Goal: Task Accomplishment & Management: Manage account settings

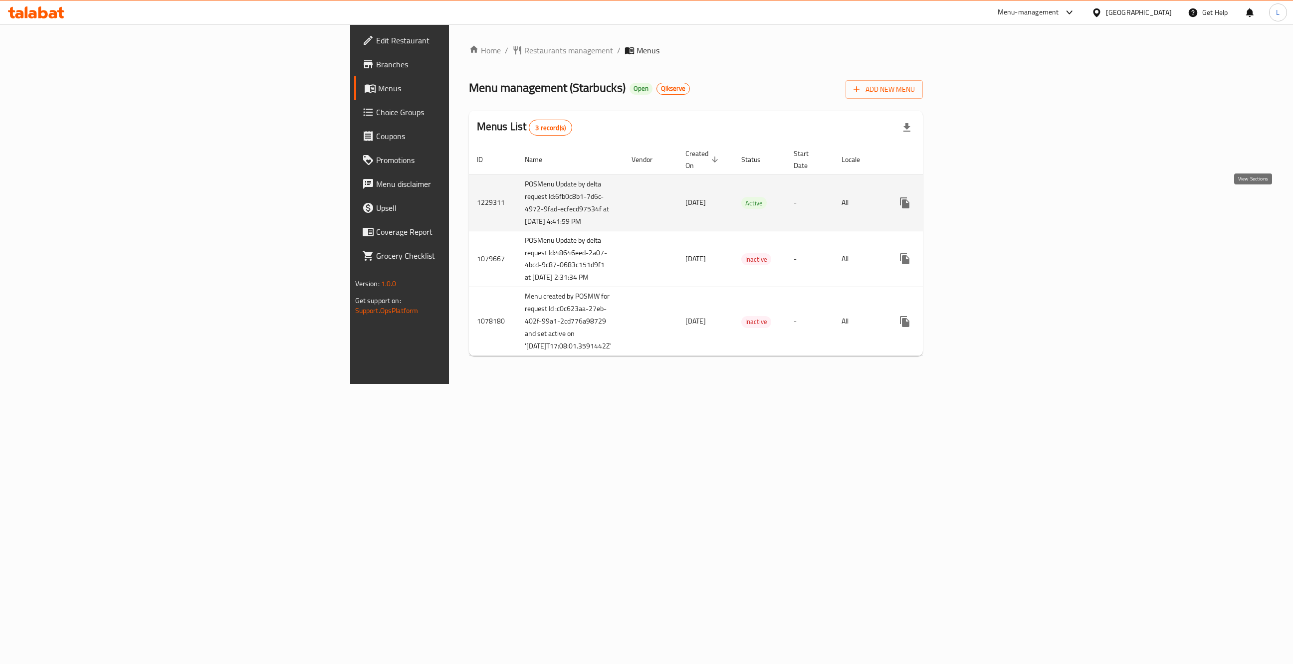
click at [982, 208] on icon "enhanced table" at bounding box center [976, 203] width 12 height 12
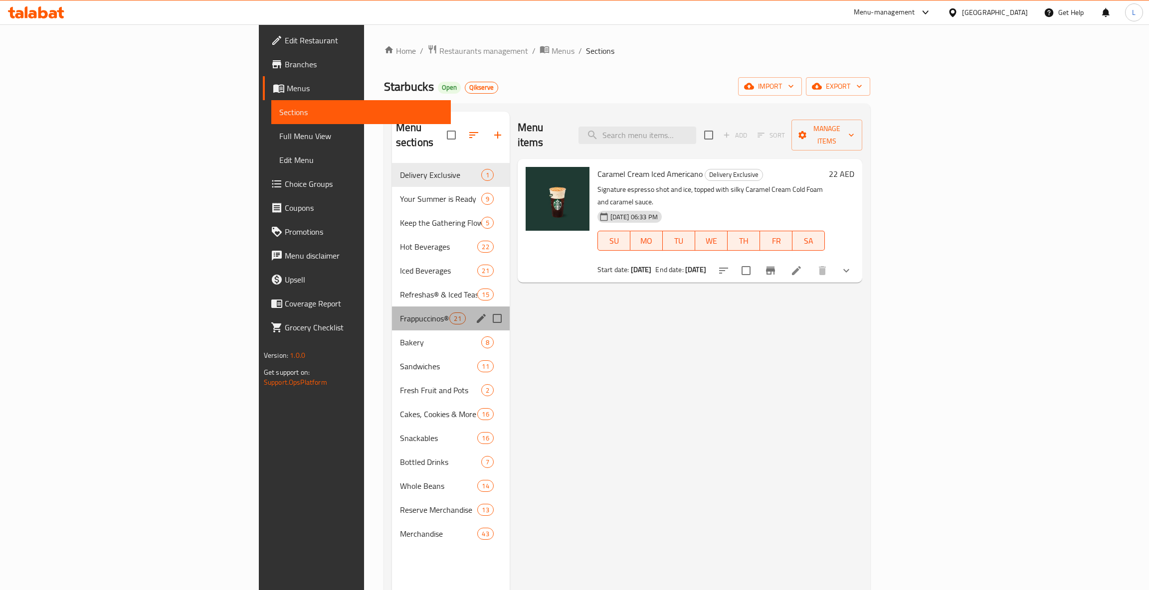
click at [392, 312] on div "Frappuccinos® 21" at bounding box center [451, 319] width 118 height 24
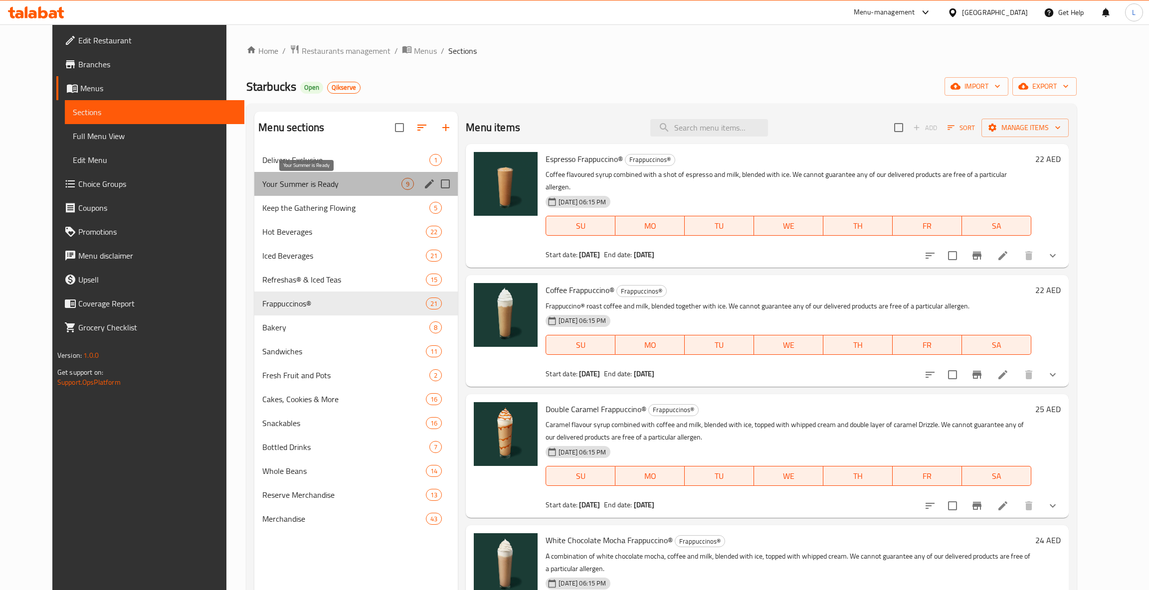
click at [296, 182] on span "Your Summer is Ready" at bounding box center [331, 184] width 139 height 12
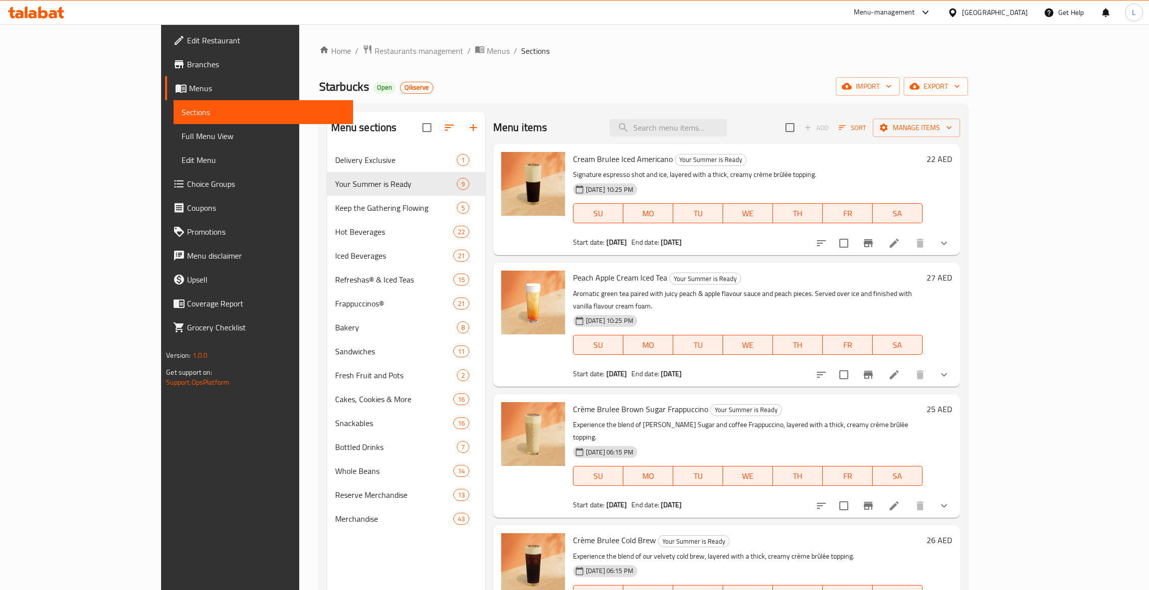
click at [923, 419] on p "Experience the blend of [PERSON_NAME] Sugar and coffee Frappuccino, layered wit…" at bounding box center [748, 431] width 350 height 25
click at [956, 494] on button "show more" at bounding box center [944, 506] width 24 height 24
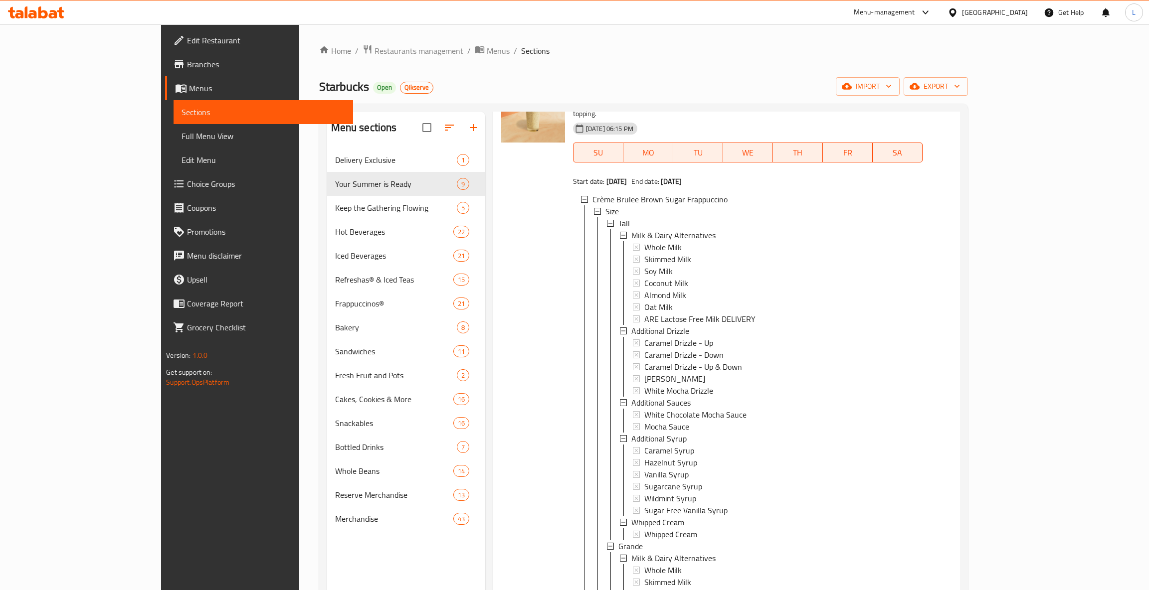
scroll to position [330, 0]
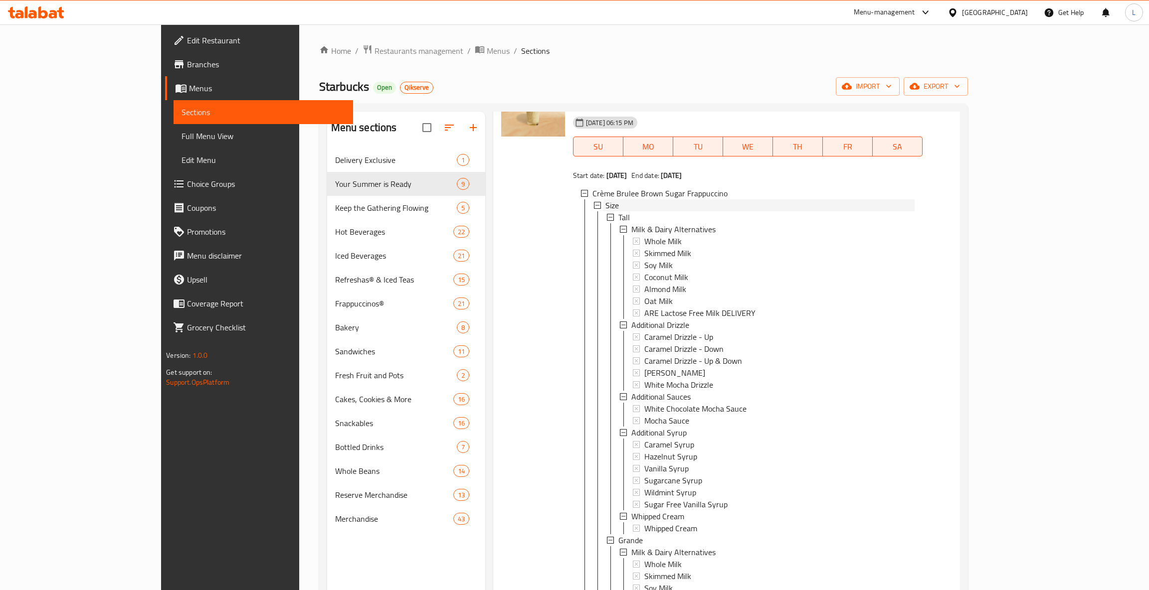
click at [594, 202] on icon at bounding box center [597, 205] width 7 height 7
click at [594, 214] on icon at bounding box center [597, 217] width 7 height 7
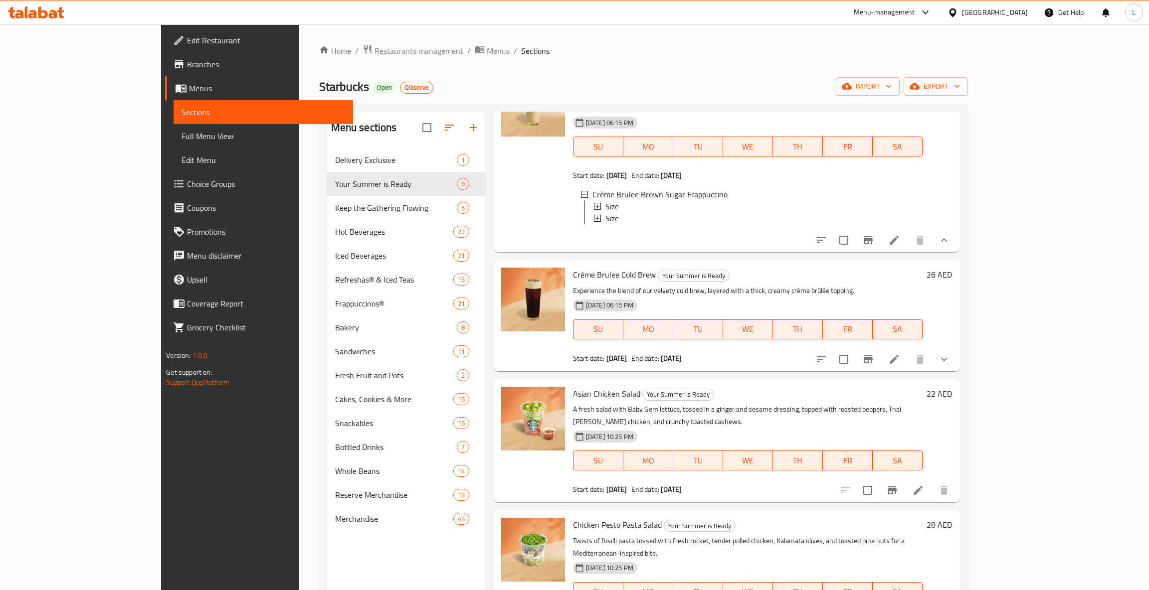
click at [594, 215] on icon at bounding box center [597, 218] width 7 height 7
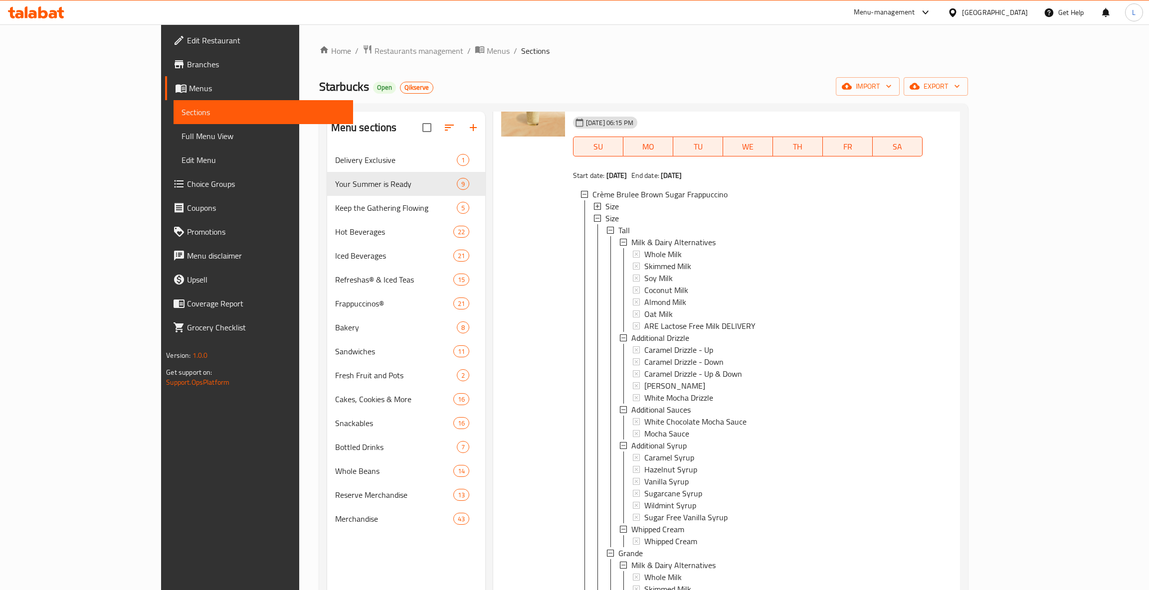
click at [594, 215] on icon at bounding box center [597, 218] width 7 height 7
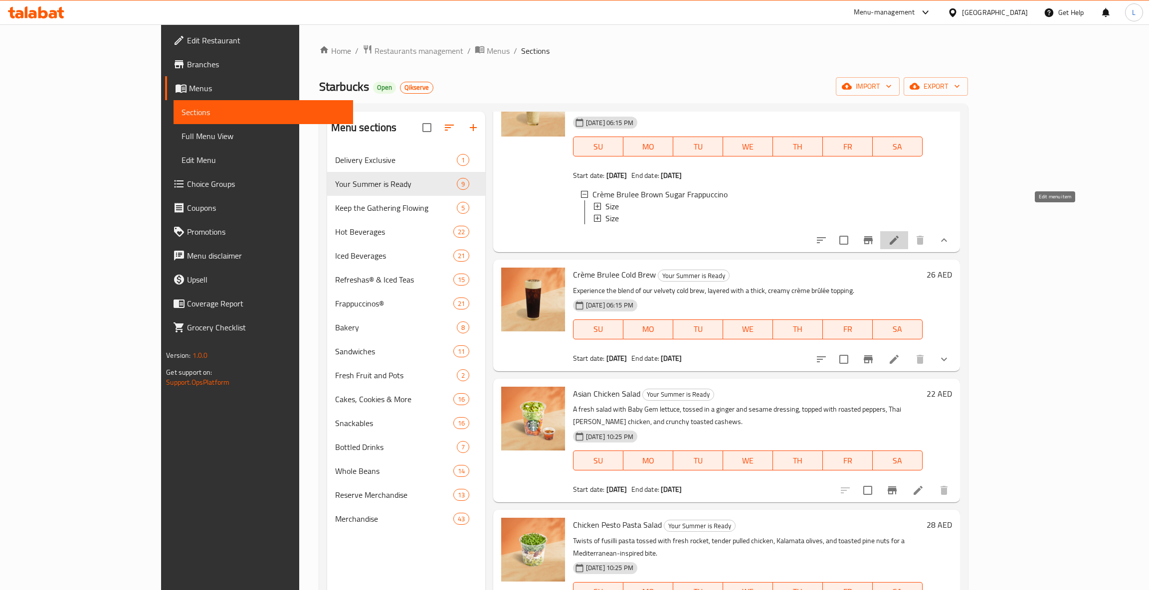
click at [900, 234] on icon at bounding box center [894, 240] width 12 height 12
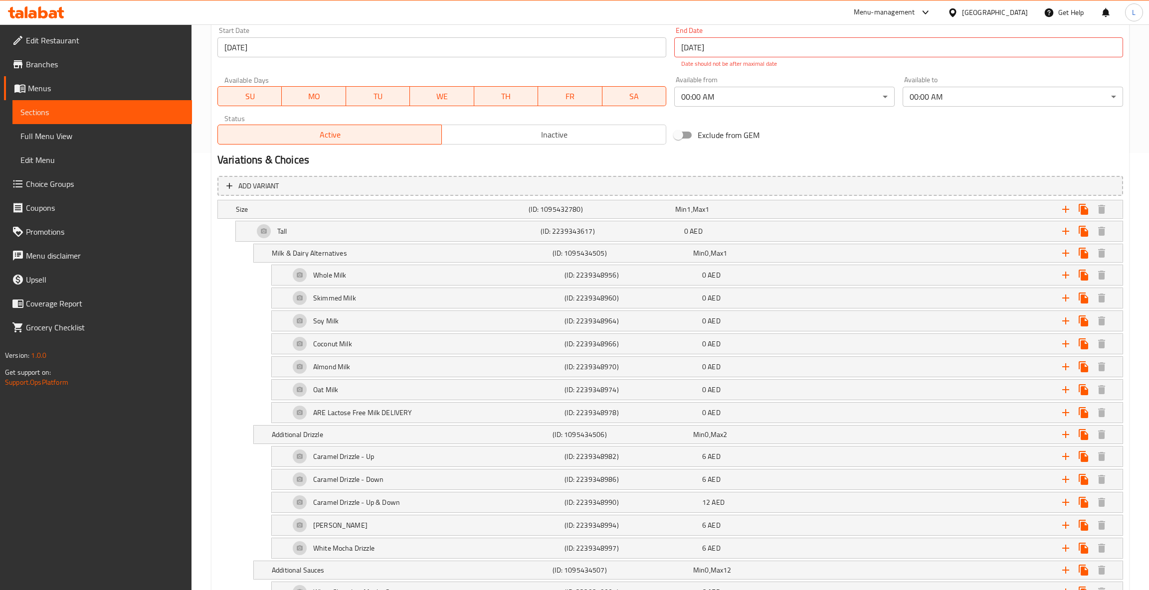
scroll to position [441, 0]
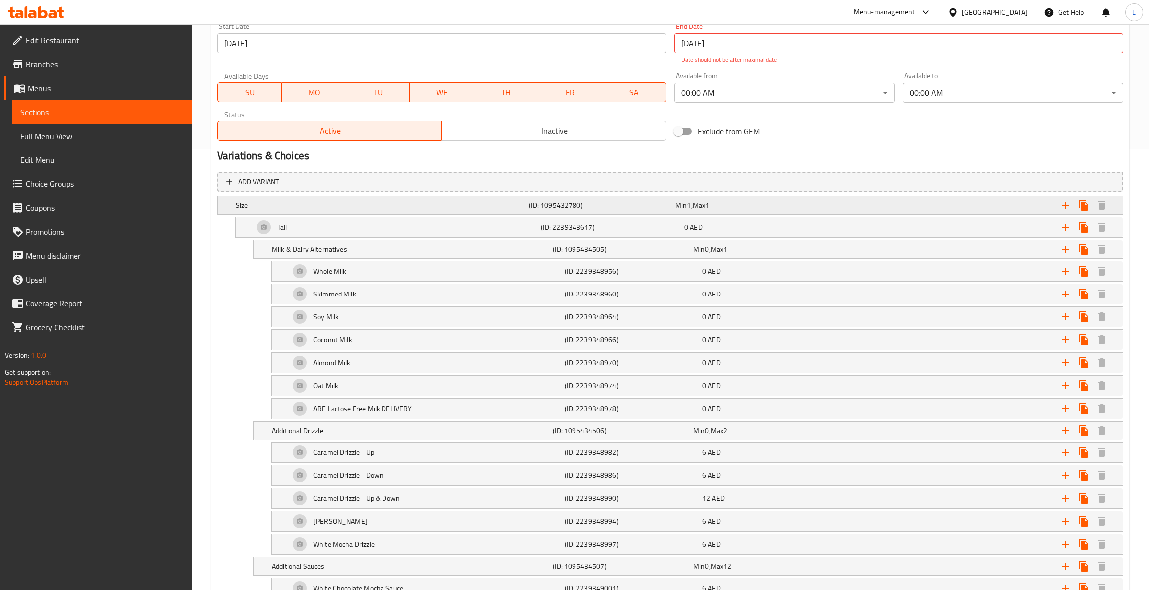
click at [235, 201] on div "Size" at bounding box center [380, 205] width 293 height 14
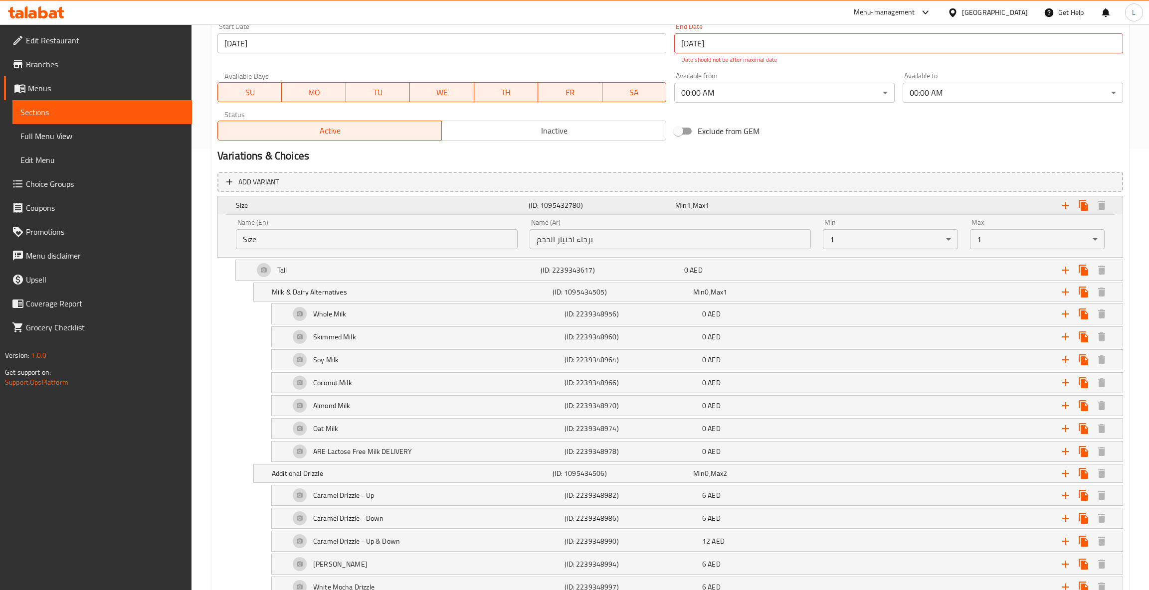
click at [235, 201] on div "Size" at bounding box center [380, 205] width 293 height 14
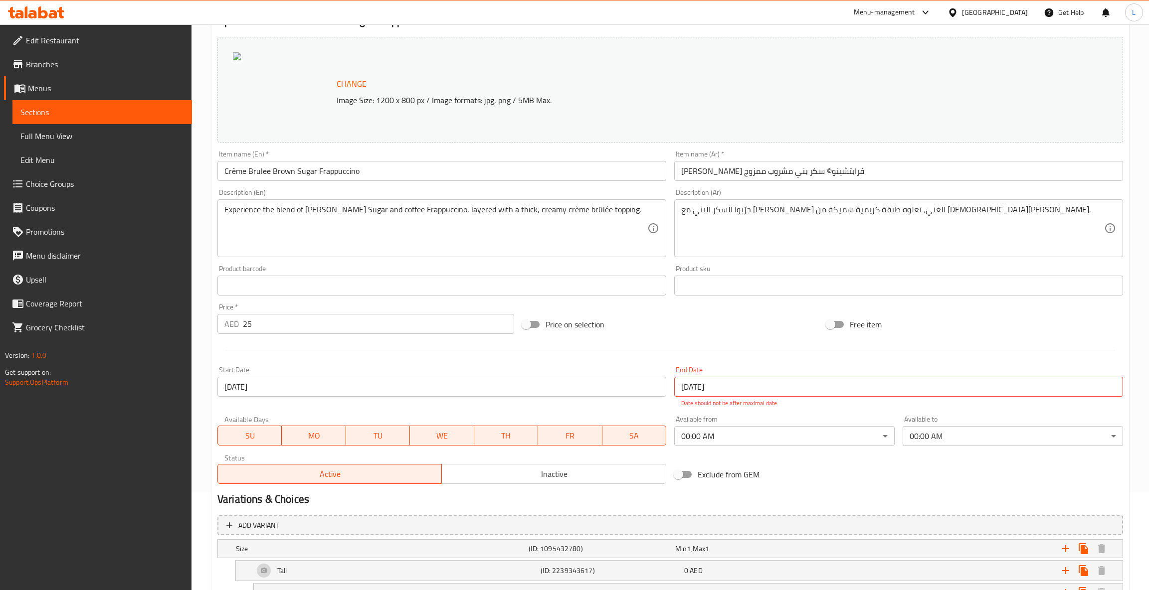
scroll to position [0, 0]
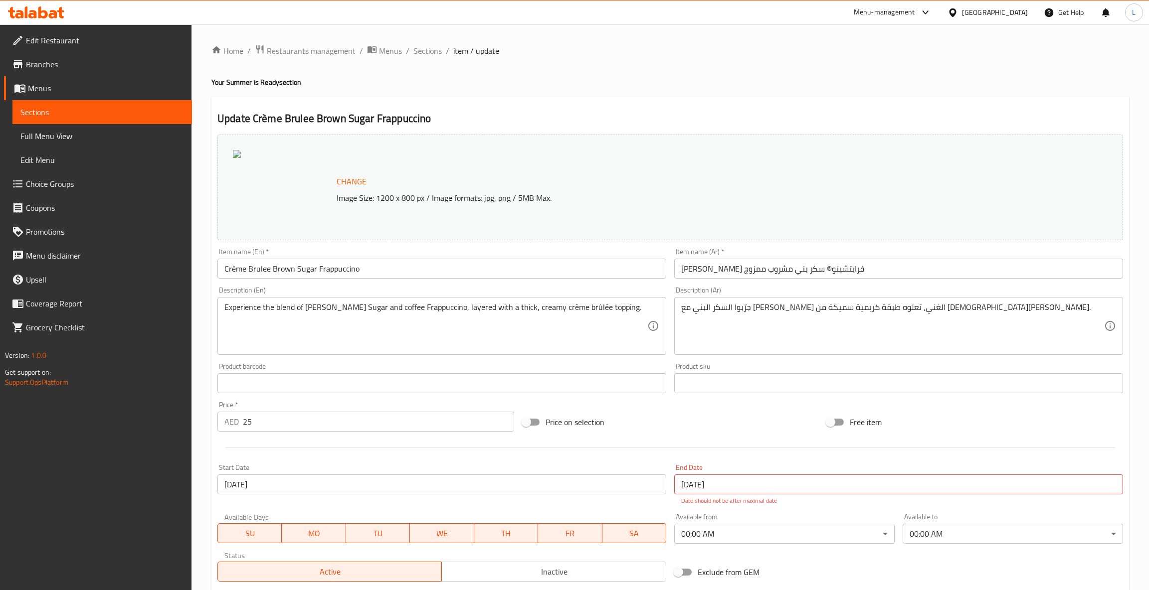
click at [107, 93] on span "Menus" at bounding box center [106, 88] width 156 height 12
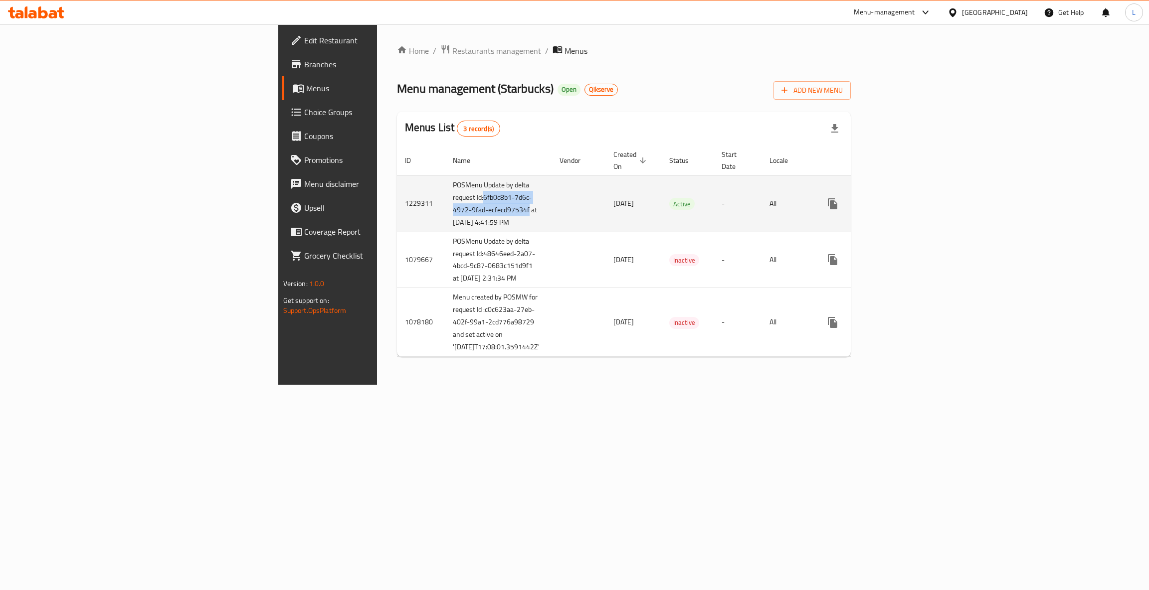
drag, startPoint x: 275, startPoint y: 201, endPoint x: 307, endPoint y: 225, distance: 40.3
click at [445, 225] on td "POSMenu Update by delta request Id:6fb0c8b1-7d6c-4972-9fad-ecfecd97534f at [DAT…" at bounding box center [498, 204] width 107 height 56
copy td "6fb0c8b1-7d6c-4972-9fad-ecfecd97534f"
click at [909, 206] on icon "enhanced table" at bounding box center [904, 203] width 9 height 9
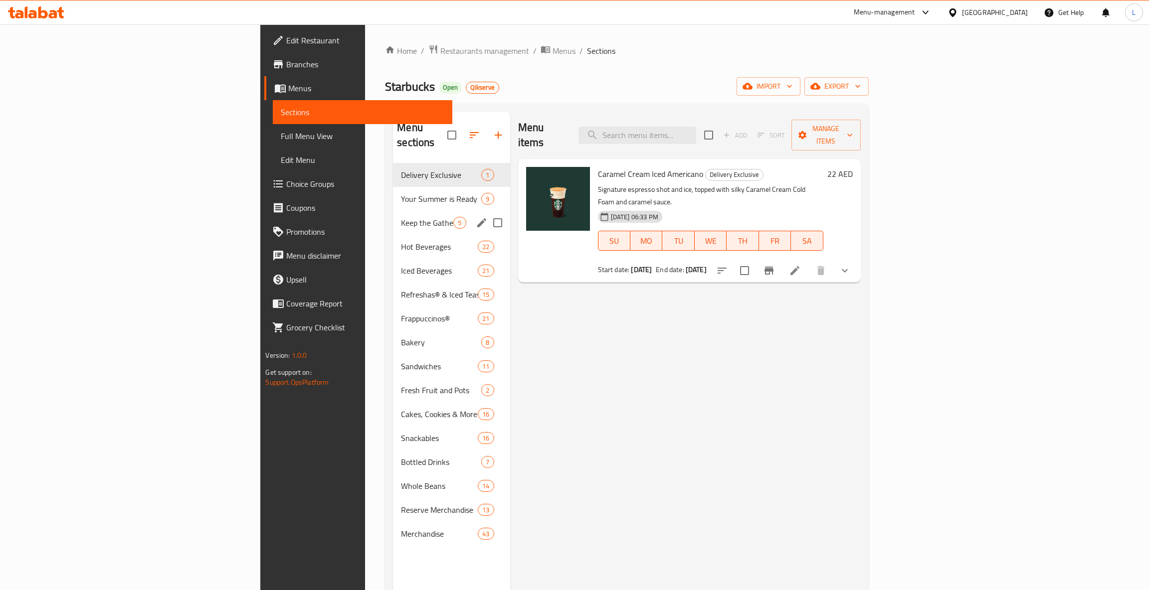
click at [393, 195] on div "Your Summer is Ready 9" at bounding box center [451, 199] width 117 height 24
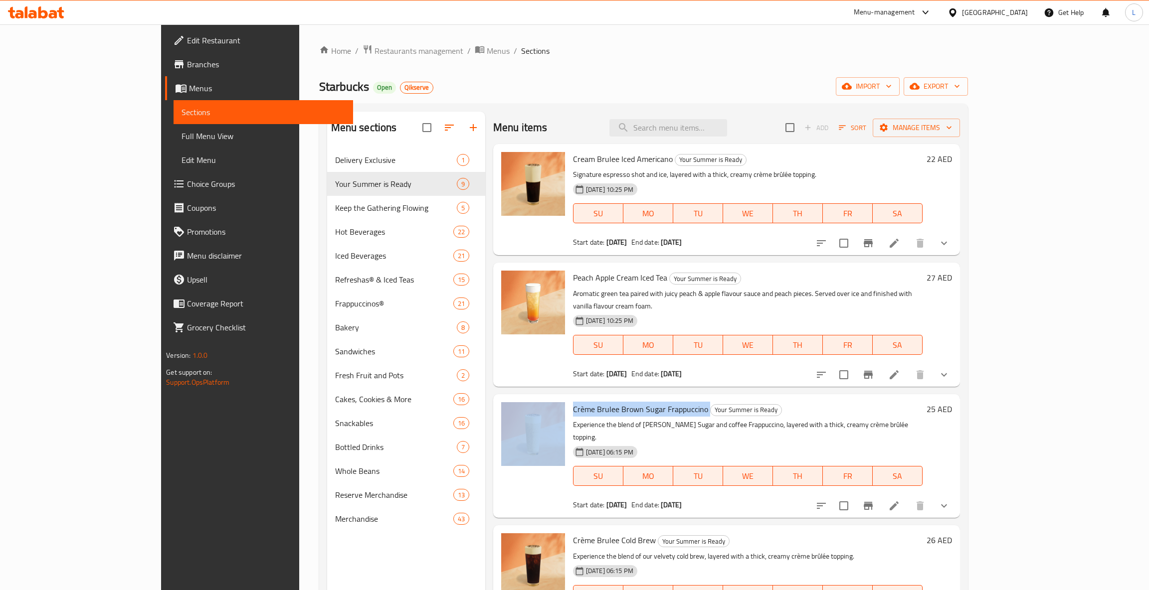
drag, startPoint x: 666, startPoint y: 398, endPoint x: 526, endPoint y: 395, distance: 140.7
click at [526, 398] on div "Crème Brulee Brown Sugar Frappuccino Your Summer is Ready Experience the blend …" at bounding box center [726, 456] width 459 height 116
copy div "Crème Brulee Brown Sugar Frappuccino"
click at [187, 42] on span "Edit Restaurant" at bounding box center [266, 40] width 158 height 12
